Goal: Information Seeking & Learning: Learn about a topic

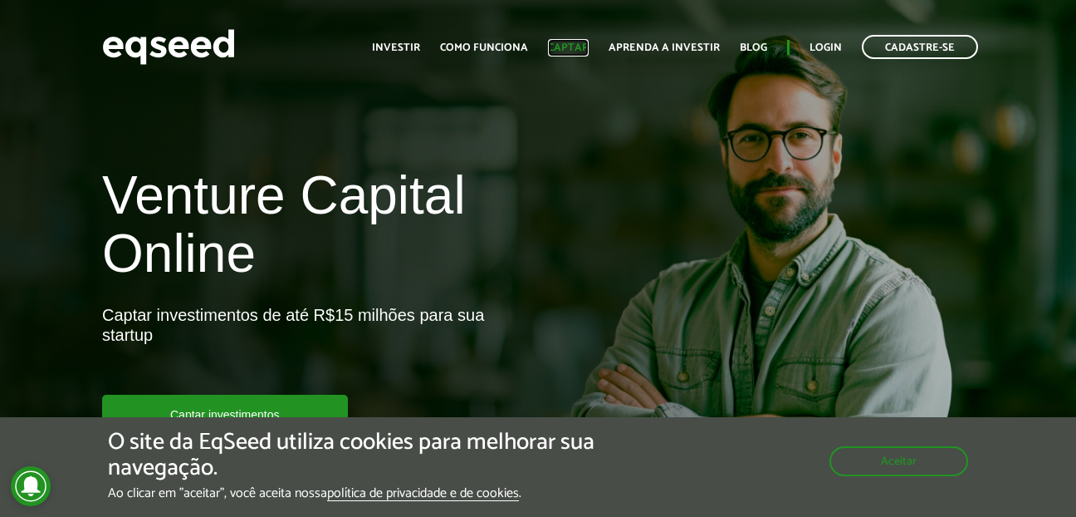
click at [579, 46] on link "Captar" at bounding box center [568, 47] width 41 height 11
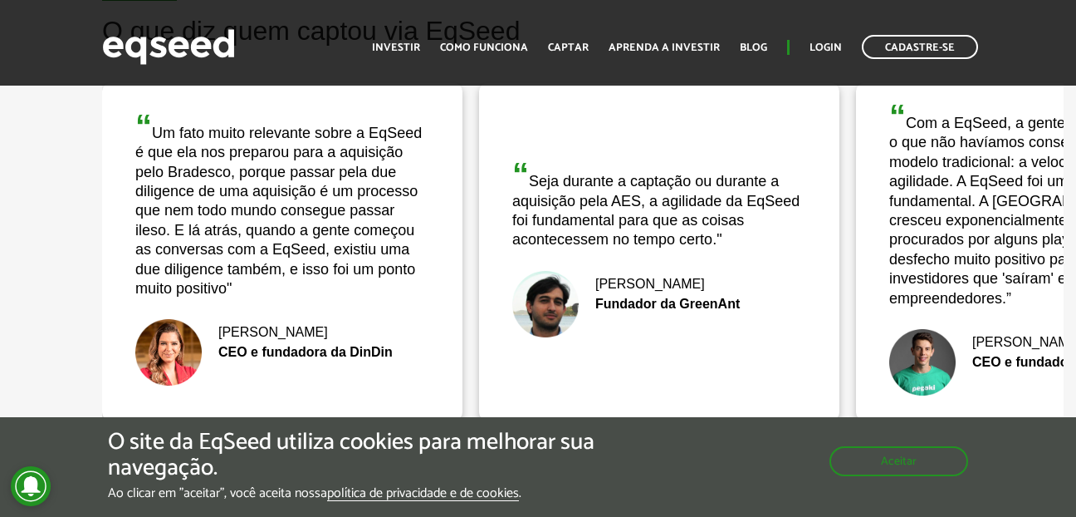
scroll to position [3239, 0]
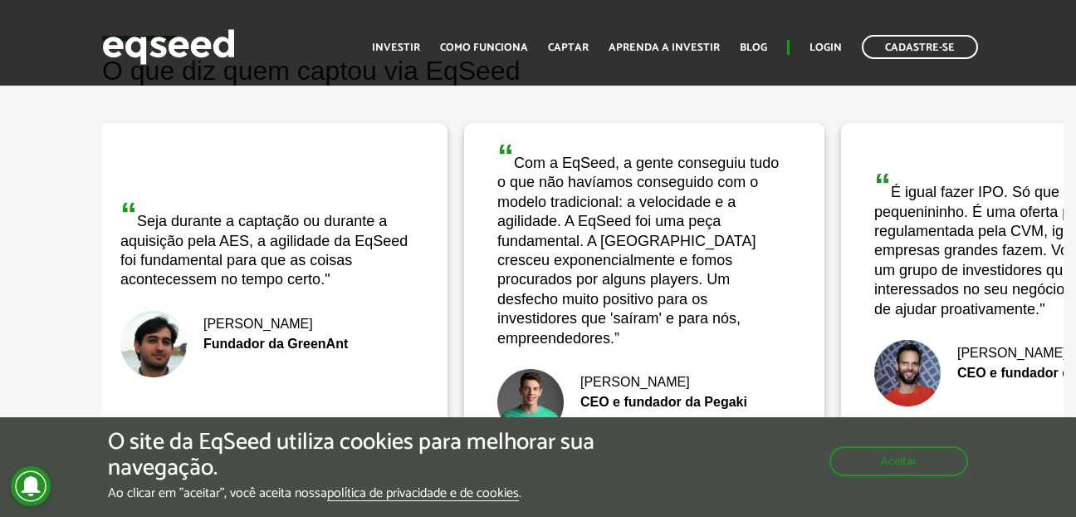
drag, startPoint x: 876, startPoint y: 335, endPoint x: 462, endPoint y: 395, distance: 418.8
click at [464, 395] on div "“ Com a EqSeed, a gente conseguiu tudo o que não havíamos conseguido com o mode…" at bounding box center [644, 291] width 360 height 337
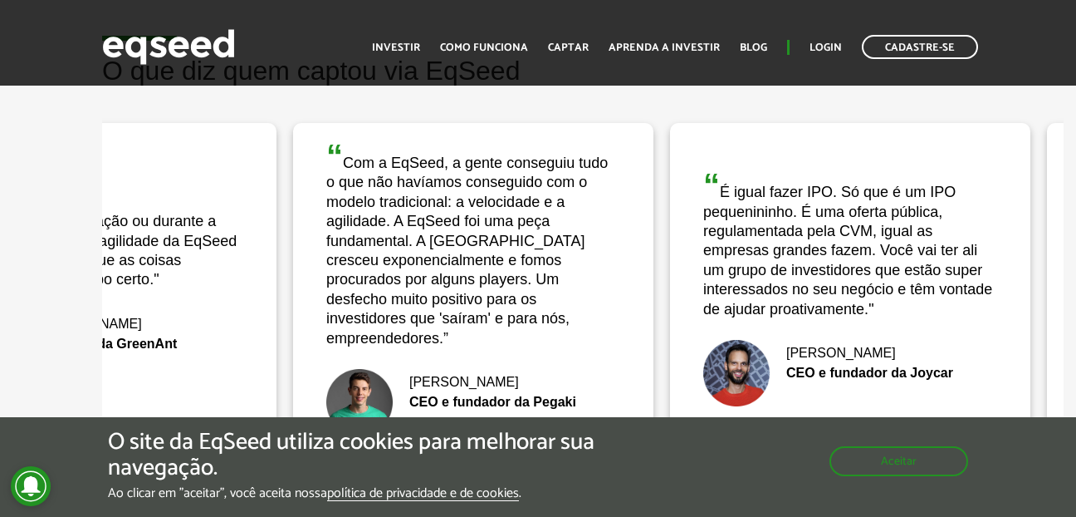
drag, startPoint x: 793, startPoint y: 329, endPoint x: 492, endPoint y: 361, distance: 302.4
click at [497, 361] on div "“ Com a EqSeed, a gente conseguiu tudo o que não havíamos conseguido com o mode…" at bounding box center [473, 291] width 360 height 337
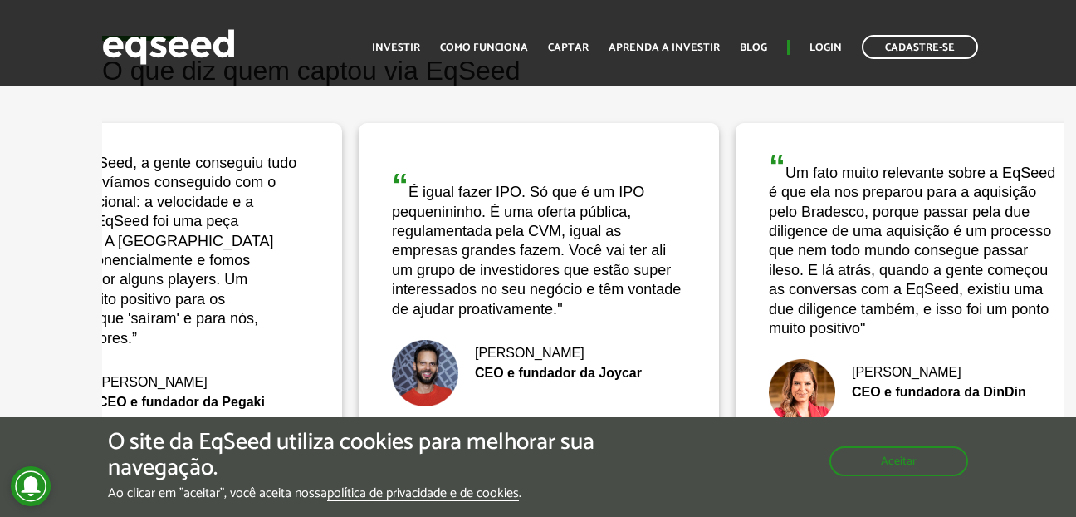
drag, startPoint x: 776, startPoint y: 356, endPoint x: 615, endPoint y: 375, distance: 162.2
click at [617, 375] on div "[PERSON_NAME] CEO e fundador da Joycar" at bounding box center [539, 373] width 294 height 66
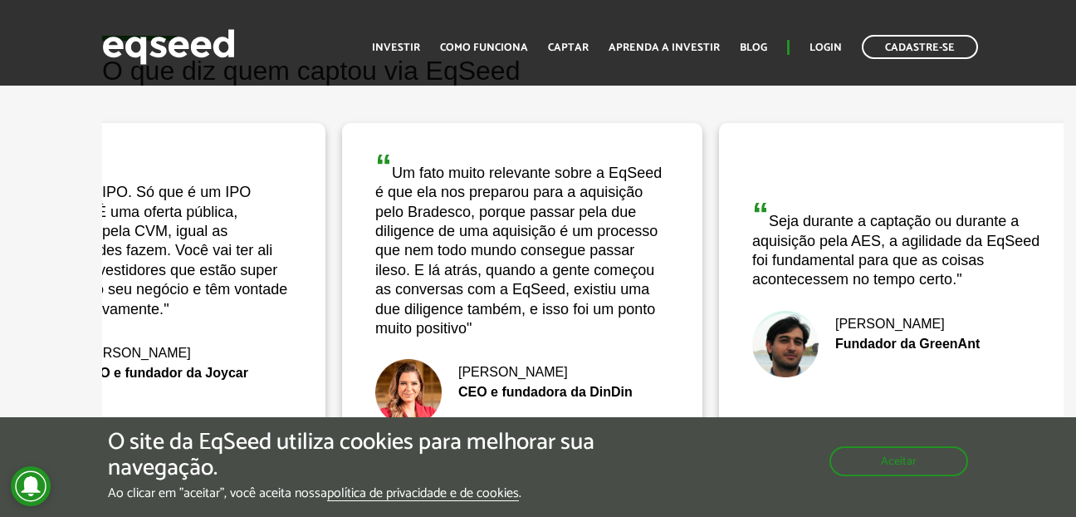
drag, startPoint x: 801, startPoint y: 370, endPoint x: 643, endPoint y: 385, distance: 159.4
click at [643, 385] on div "[PERSON_NAME] CEO e fundadora da DinDin" at bounding box center [522, 392] width 294 height 66
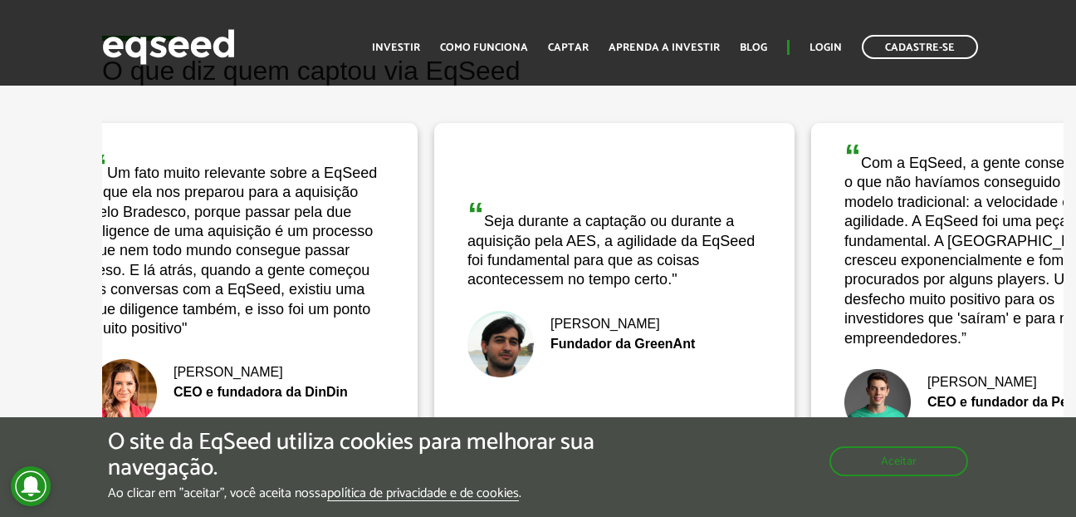
drag, startPoint x: 804, startPoint y: 371, endPoint x: 660, endPoint y: 387, distance: 144.5
click at [666, 387] on div "“ Seja durante a captação ou durante a aquisição pela AES, a agilidade da EqSee…" at bounding box center [614, 291] width 360 height 337
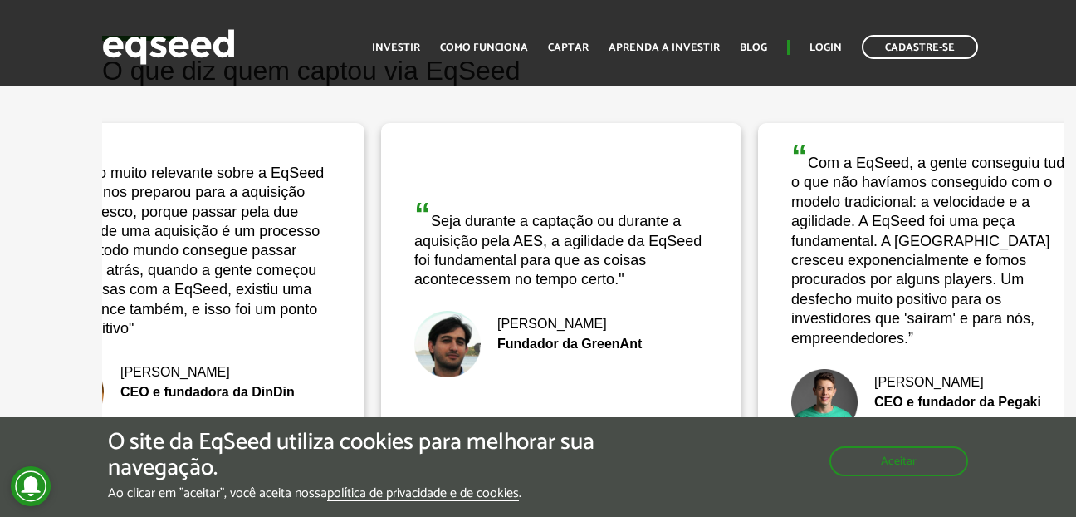
drag, startPoint x: 787, startPoint y: 358, endPoint x: 592, endPoint y: 374, distance: 195.8
click at [591, 370] on div "“ Seja durante a captação ou durante a aquisição pela AES, a agilidade da EqSee…" at bounding box center [561, 291] width 360 height 337
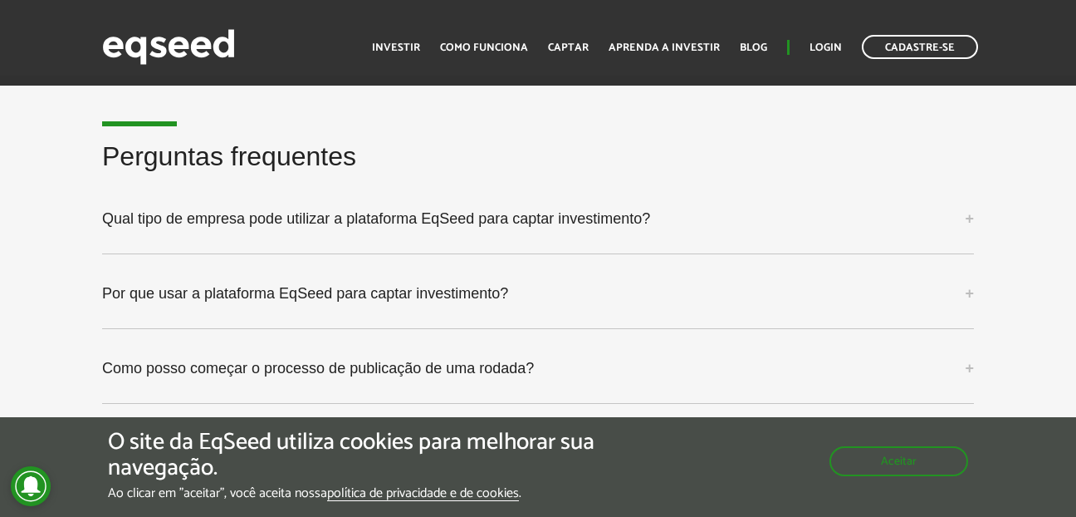
scroll to position [4235, 0]
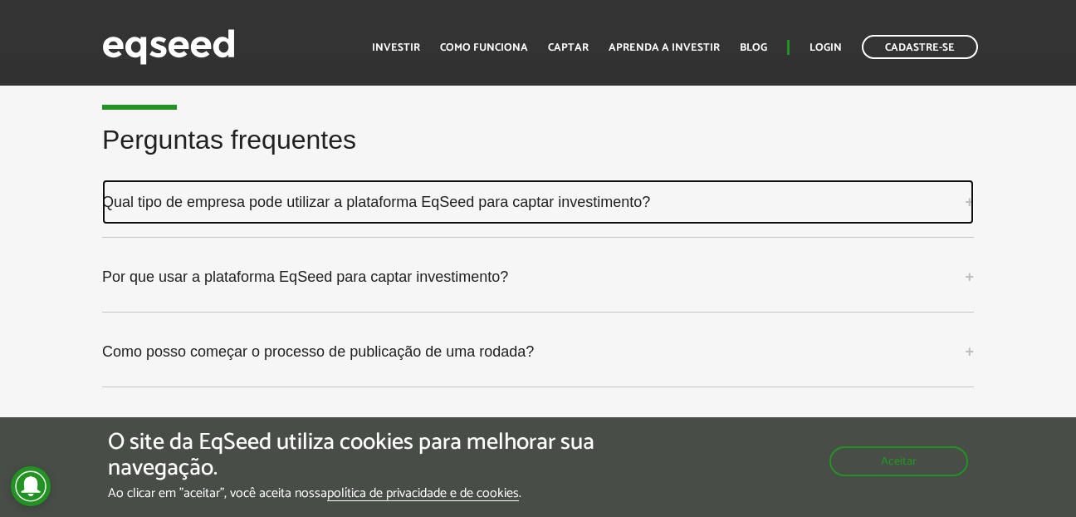
click at [963, 179] on link "Qual tipo de empresa pode utilizar a plataforma EqSeed para captar investimento?" at bounding box center [538, 201] width 872 height 45
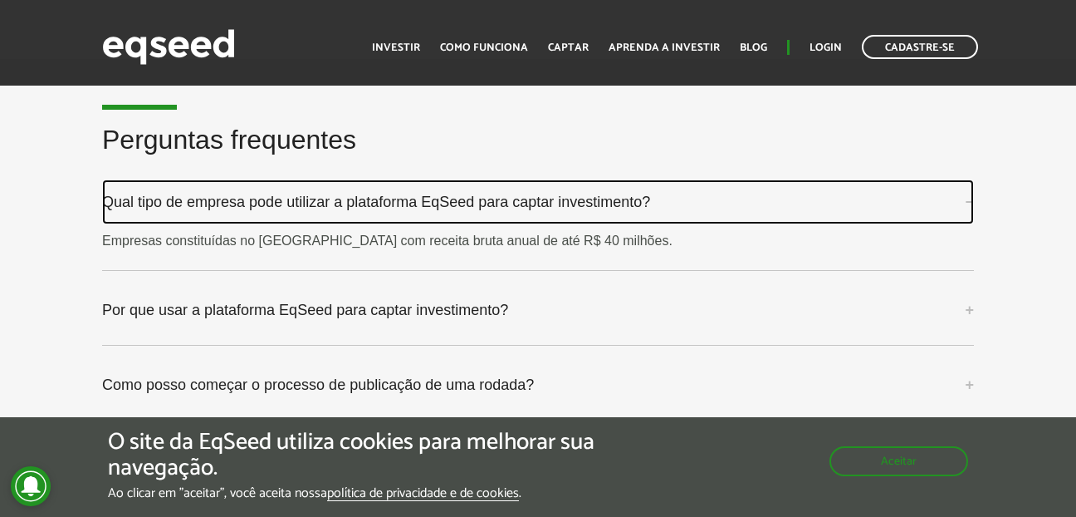
click at [963, 179] on link "Qual tipo de empresa pode utilizar a plataforma EqSeed para captar investimento?" at bounding box center [538, 201] width 872 height 45
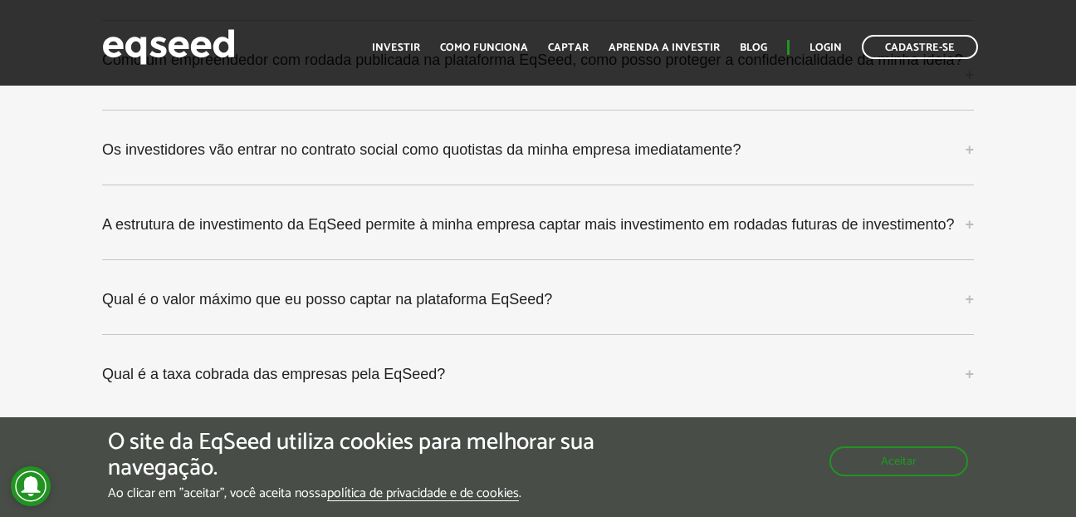
scroll to position [4597, 0]
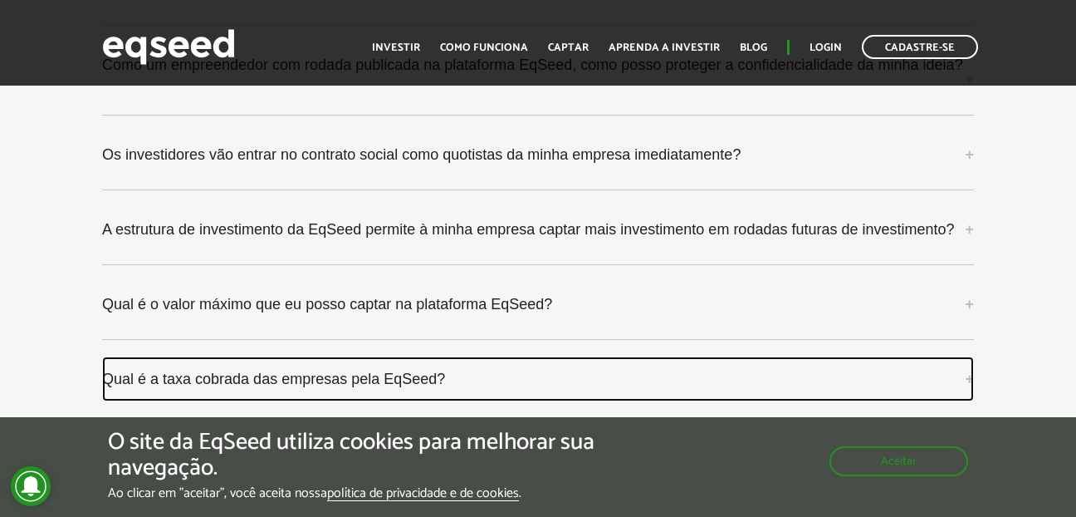
click at [971, 356] on link "Qual é a taxa cobrada das empresas pela EqSeed?" at bounding box center [538, 378] width 872 height 45
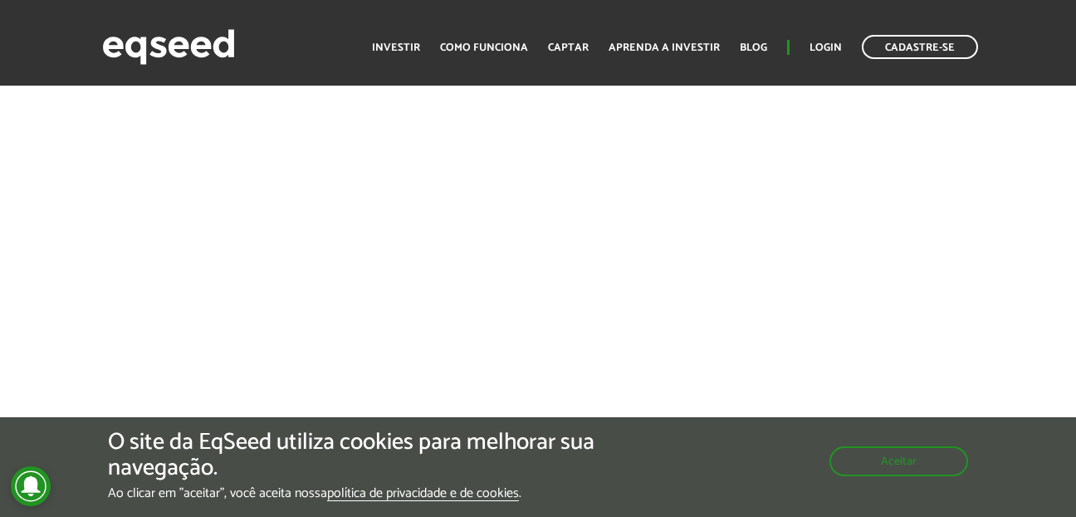
scroll to position [3766, 0]
